Goal: Transaction & Acquisition: Obtain resource

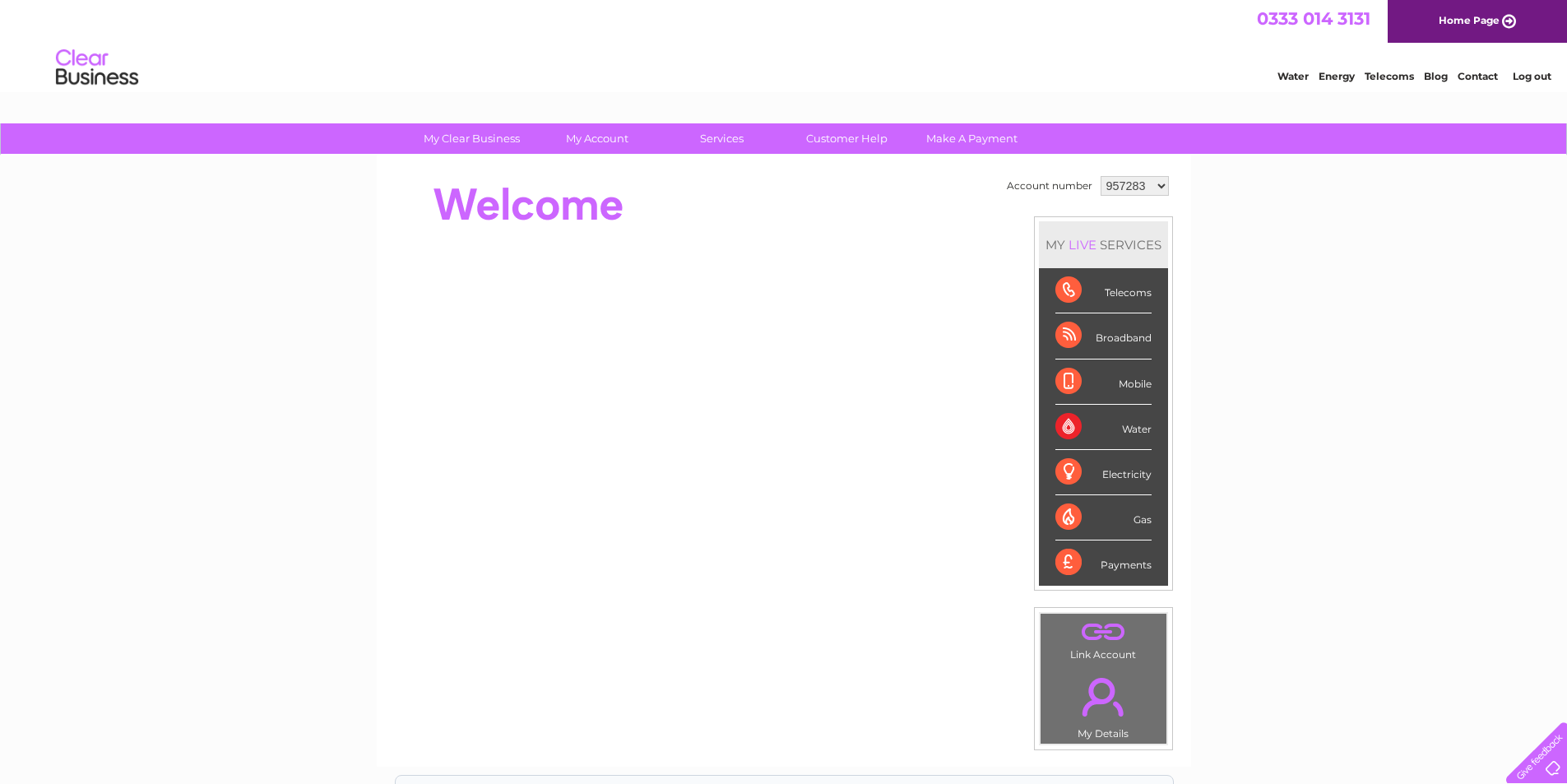
click at [1125, 184] on select "957283 1149211" at bounding box center [1134, 185] width 68 height 20
select select "1149211"
click at [1101, 176] on select "957283 1149211" at bounding box center [1134, 185] width 68 height 20
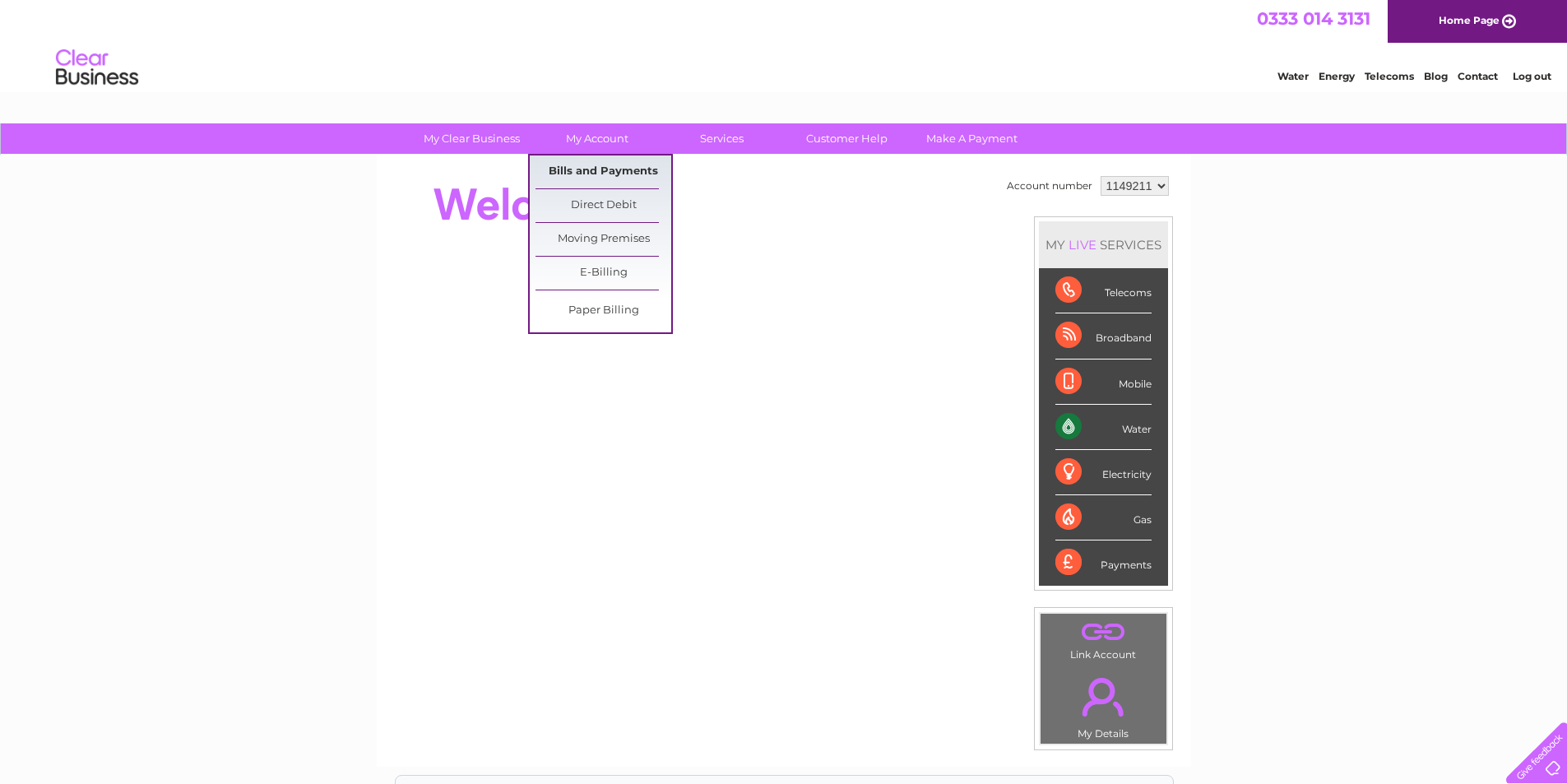
click at [593, 164] on link "Bills and Payments" at bounding box center [603, 172] width 136 height 33
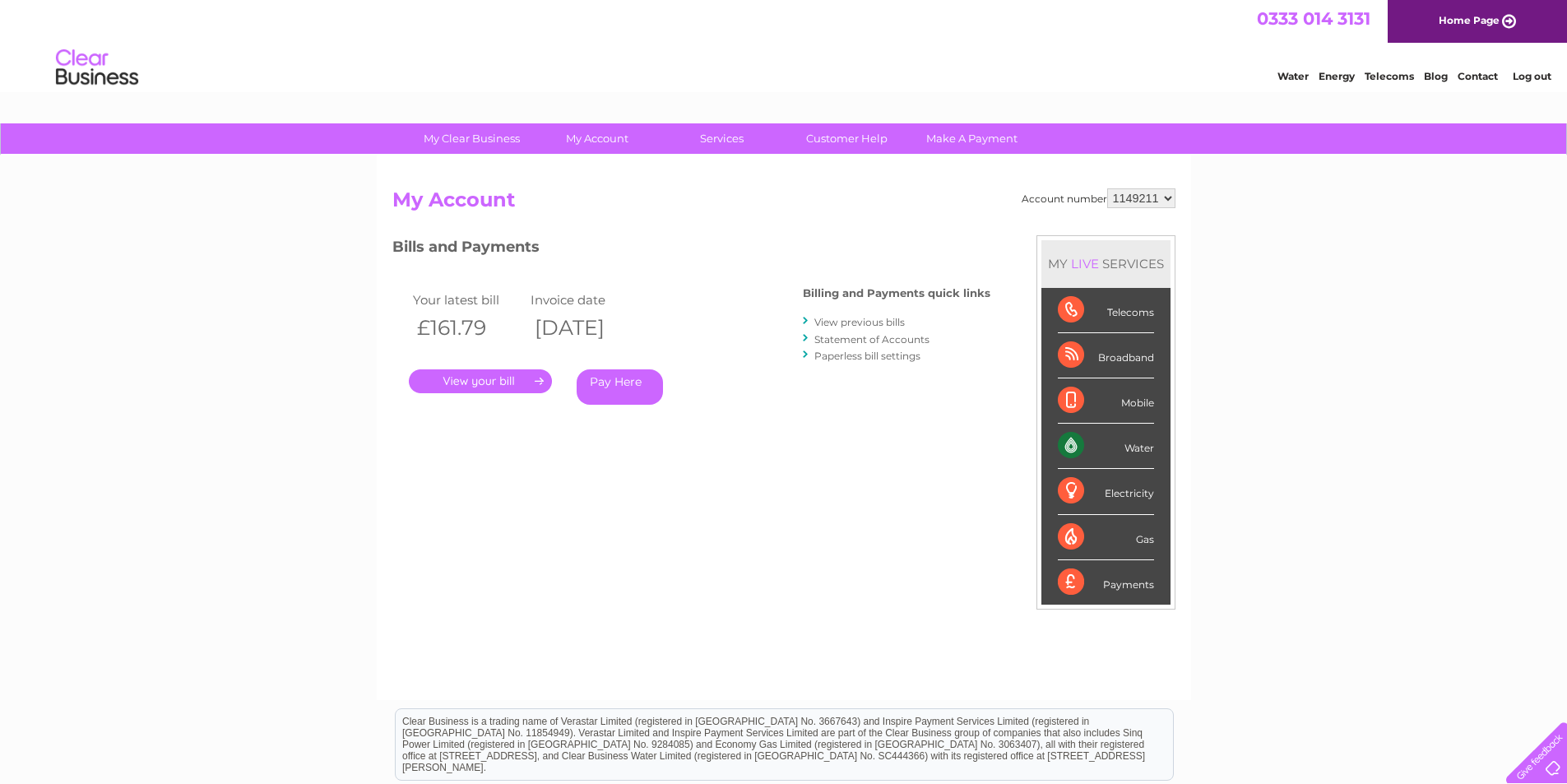
click at [522, 379] on link "." at bounding box center [480, 381] width 143 height 24
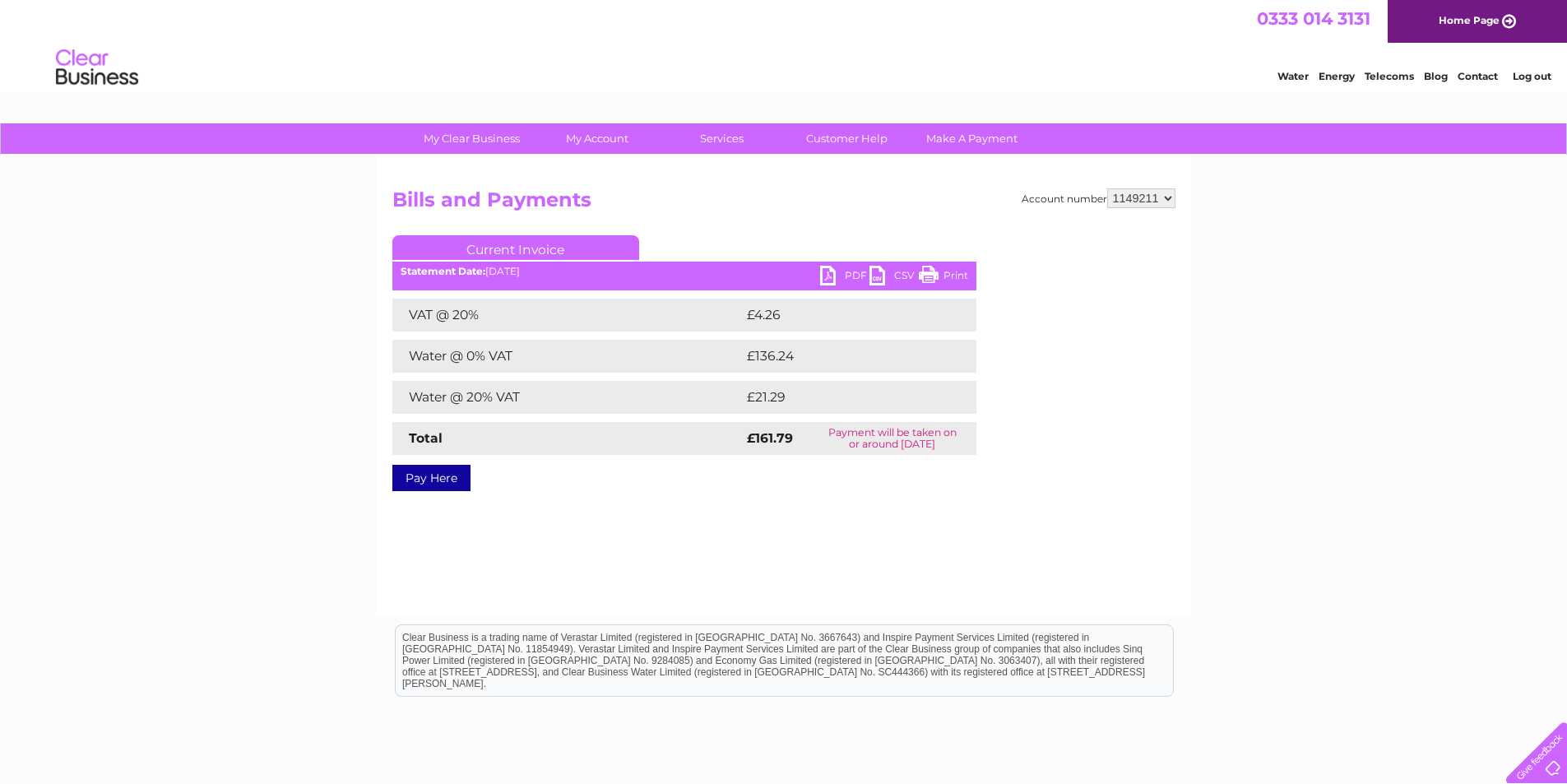
click at [831, 281] on link "PDF" at bounding box center [844, 277] width 49 height 24
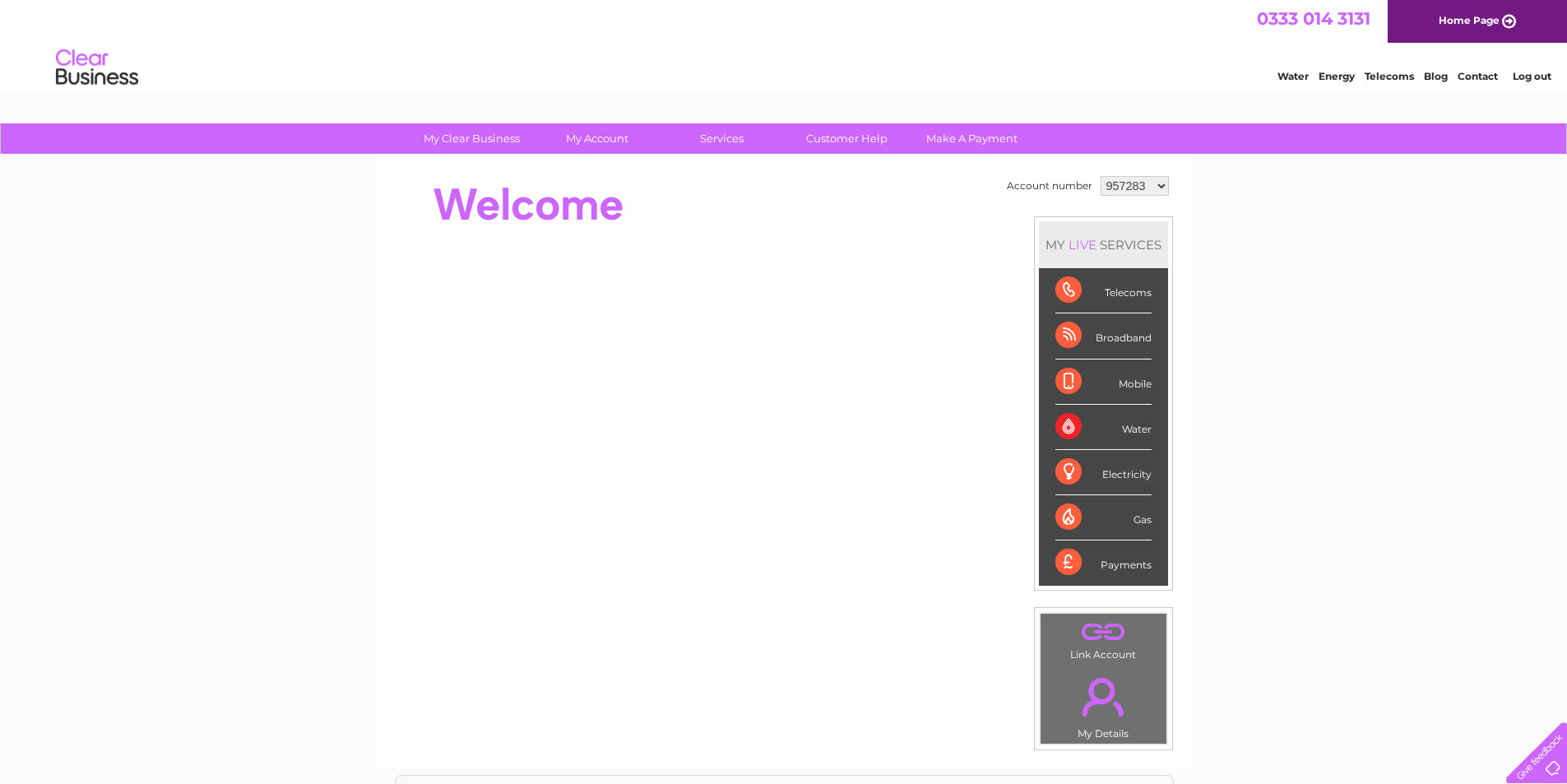
click at [1113, 185] on select "957283 1149211" at bounding box center [1134, 185] width 68 height 20
select select "1149211"
click at [1101, 176] on select "957283 1149211" at bounding box center [1134, 185] width 68 height 20
click at [1118, 218] on div "MY LIVE SERVICES Telecoms Broadband Mobile Water Electricity Gas Payments" at bounding box center [1104, 404] width 139 height 374
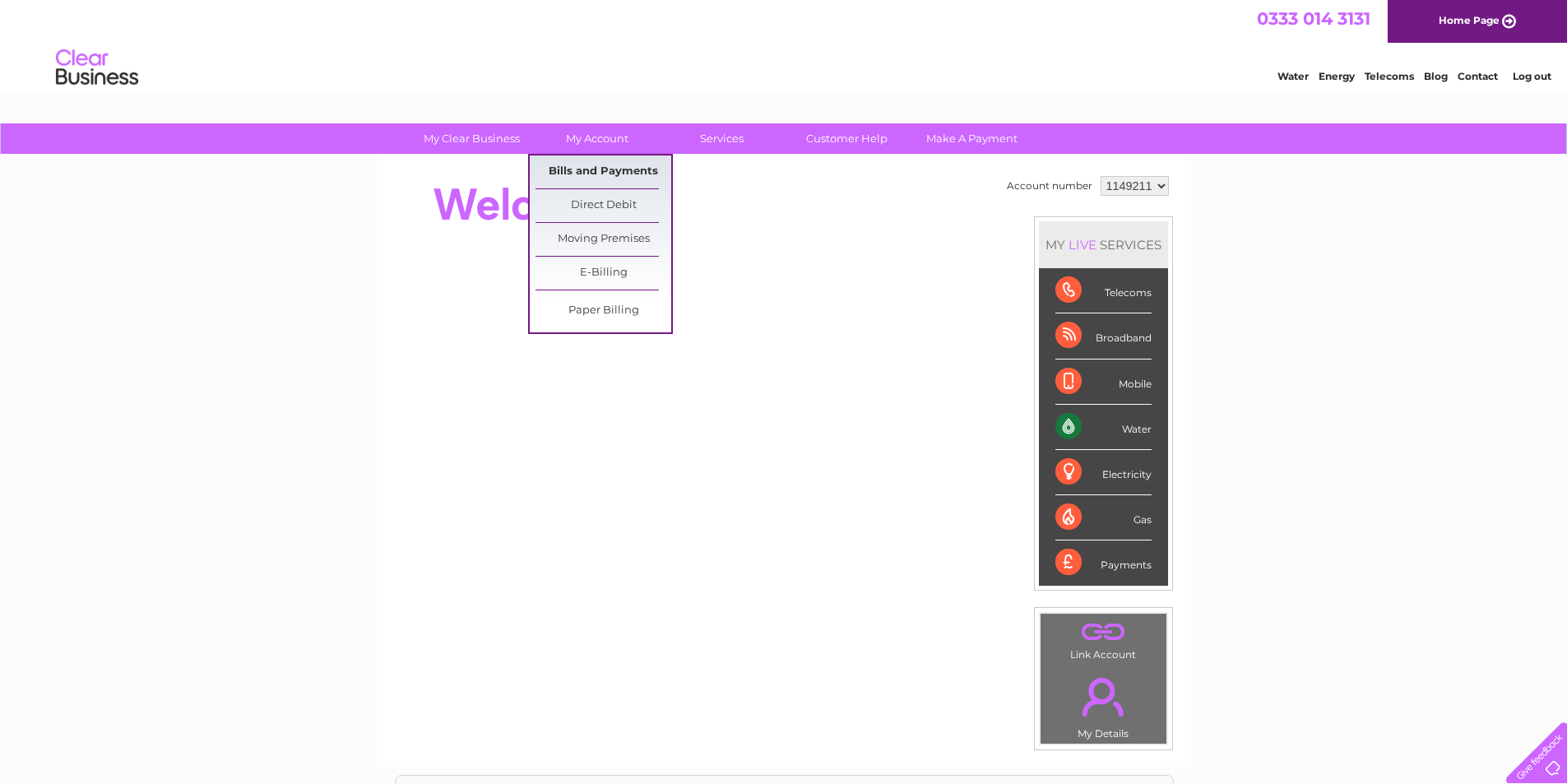
click at [594, 170] on link "Bills and Payments" at bounding box center [603, 172] width 136 height 33
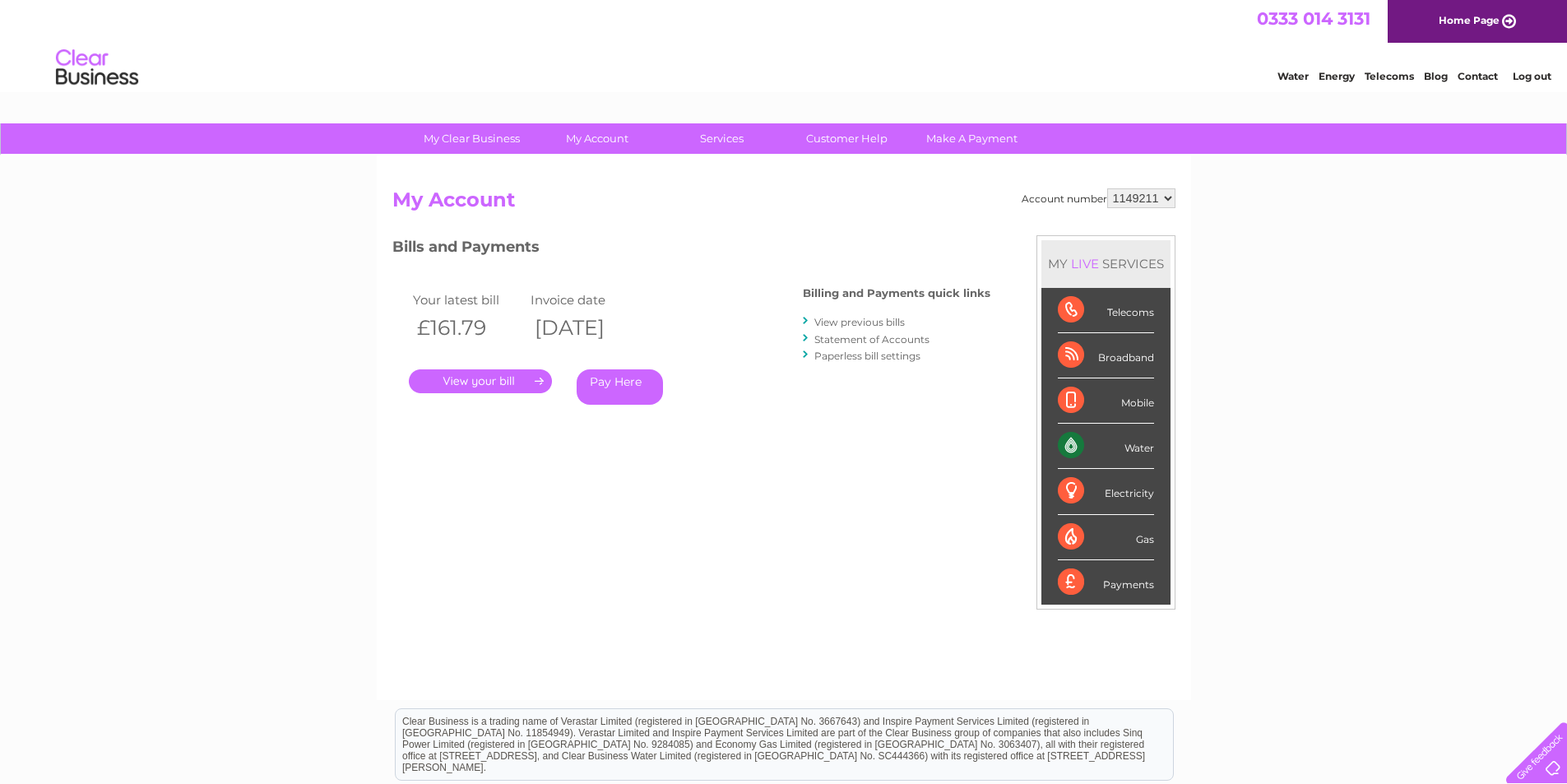
click at [513, 379] on link "." at bounding box center [480, 381] width 143 height 24
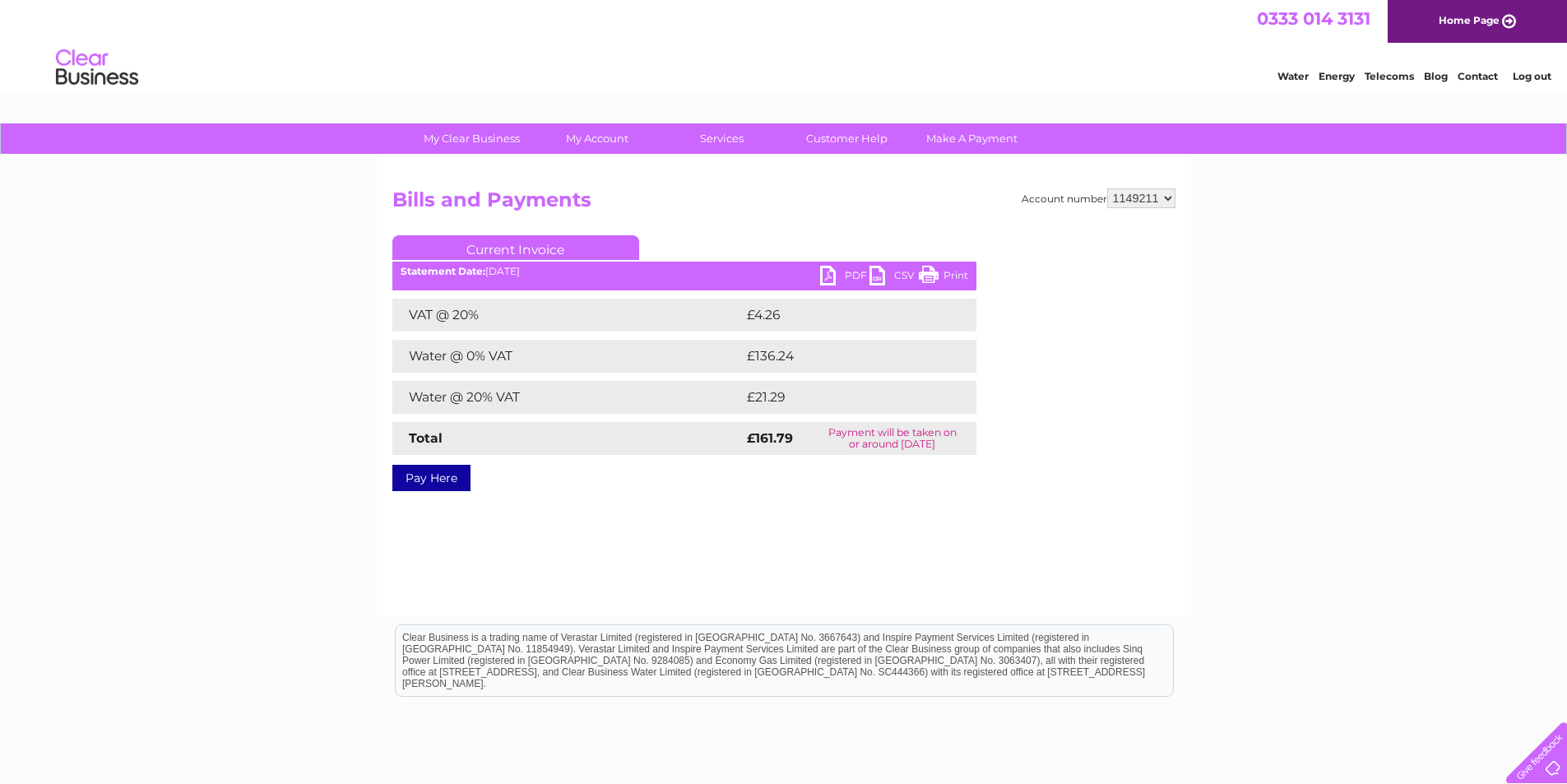
click at [840, 277] on link "PDF" at bounding box center [844, 277] width 49 height 24
